Goal: Task Accomplishment & Management: Use online tool/utility

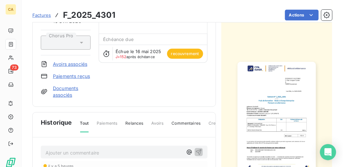
scroll to position [67, 0]
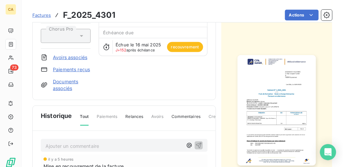
click at [285, 107] on img "button" at bounding box center [276, 110] width 78 height 111
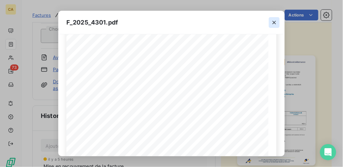
click at [275, 24] on icon "button" at bounding box center [274, 22] width 7 height 7
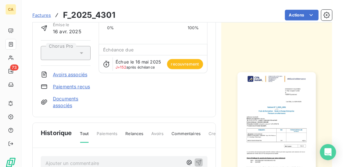
scroll to position [23, 0]
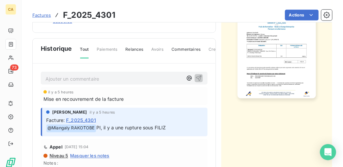
click at [89, 83] on p "Ajouter un commentaire ﻿" at bounding box center [113, 79] width 137 height 8
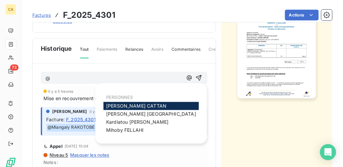
click at [122, 107] on span "Aurélie CATTAN" at bounding box center [136, 106] width 60 height 6
